Goal: Task Accomplishment & Management: Manage account settings

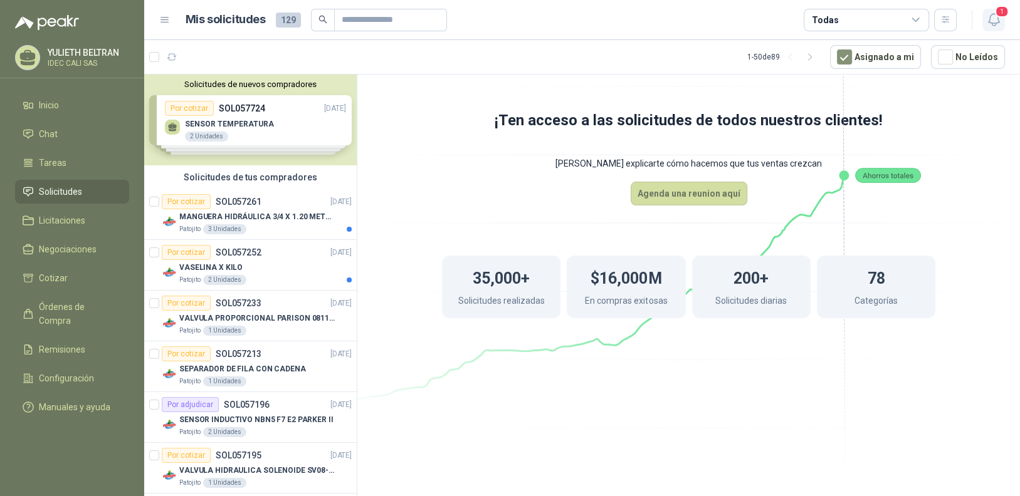
click at [990, 18] on icon "button" at bounding box center [994, 20] width 16 height 16
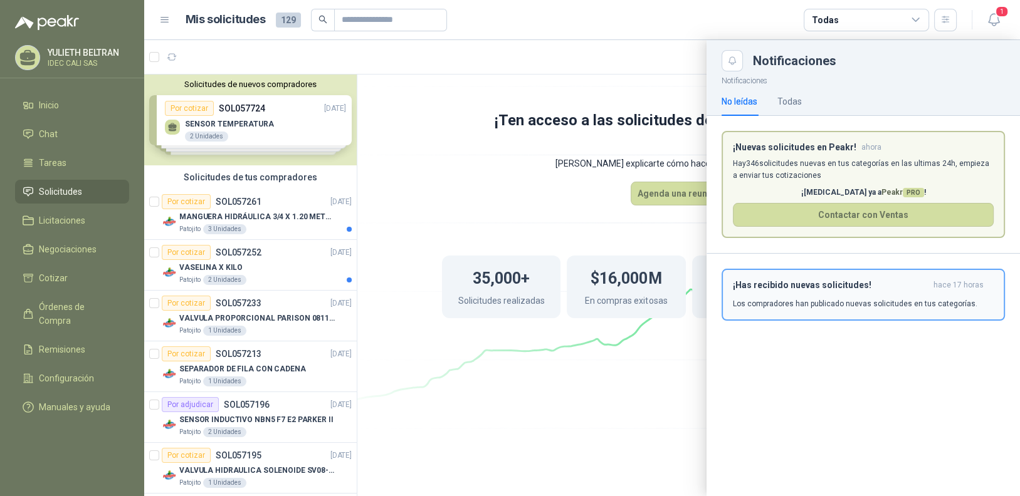
click at [815, 287] on h3 "¡Has recibido nuevas solicitudes!" at bounding box center [831, 285] width 196 height 11
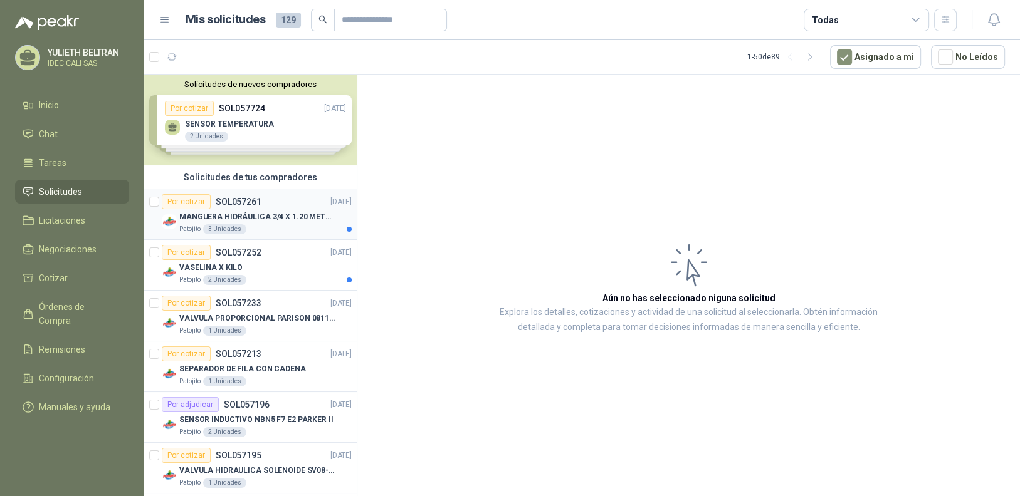
click at [286, 223] on div "MANGUERA HIDRÁULICA 3/4 X 1.20 METROS DE LONGITUD HR-HR-ACOPLADA" at bounding box center [265, 216] width 172 height 15
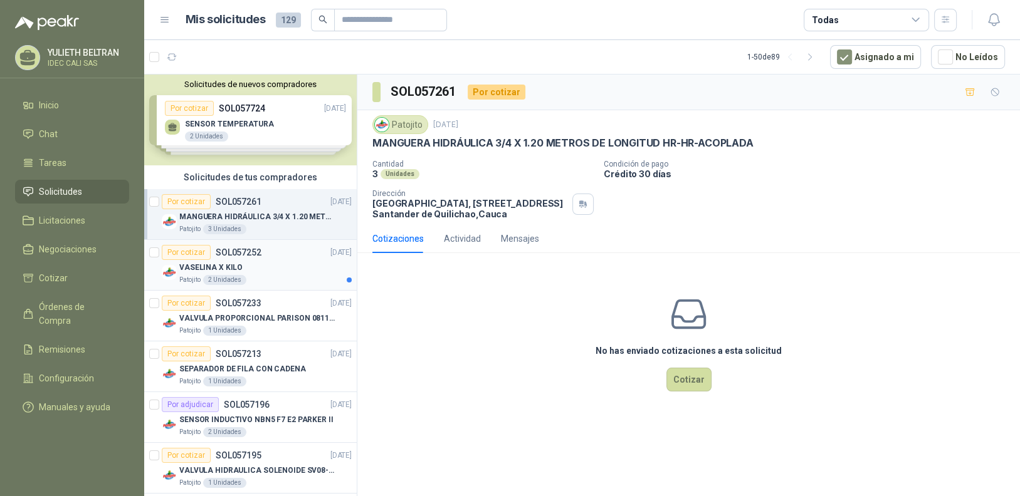
click at [289, 273] on div "VASELINA X KILO" at bounding box center [265, 267] width 172 height 15
